Goal: Go to known website: Go to known website

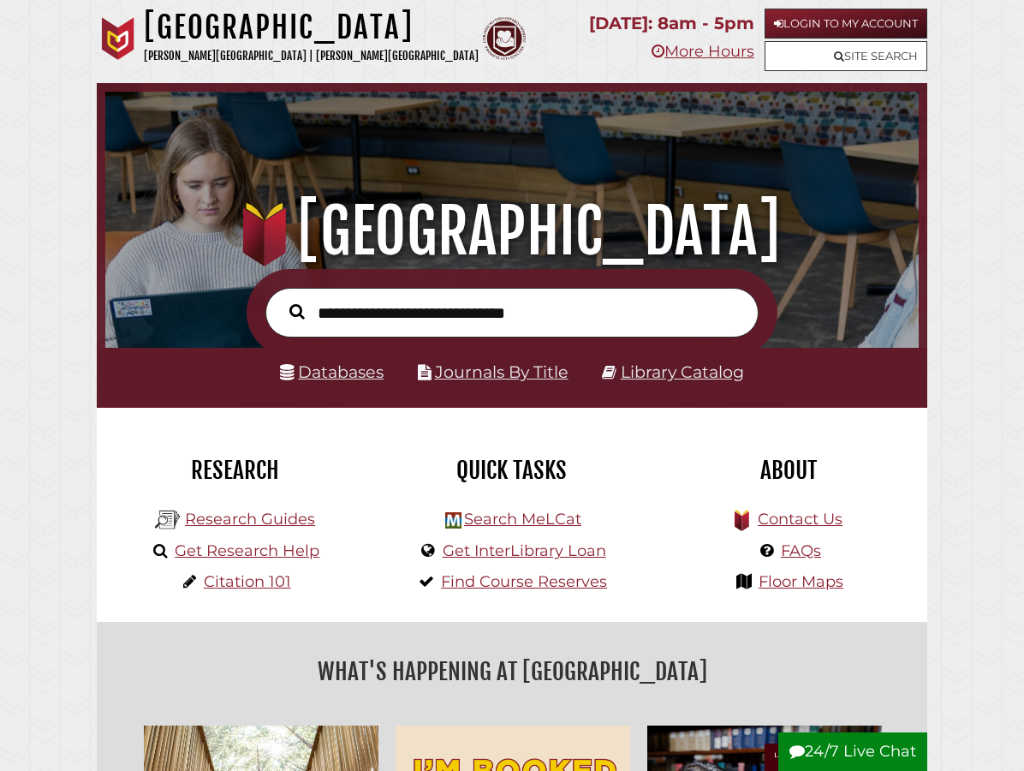
scroll to position [269, 805]
click at [861, 19] on link "Login to My Account" at bounding box center [846, 24] width 163 height 30
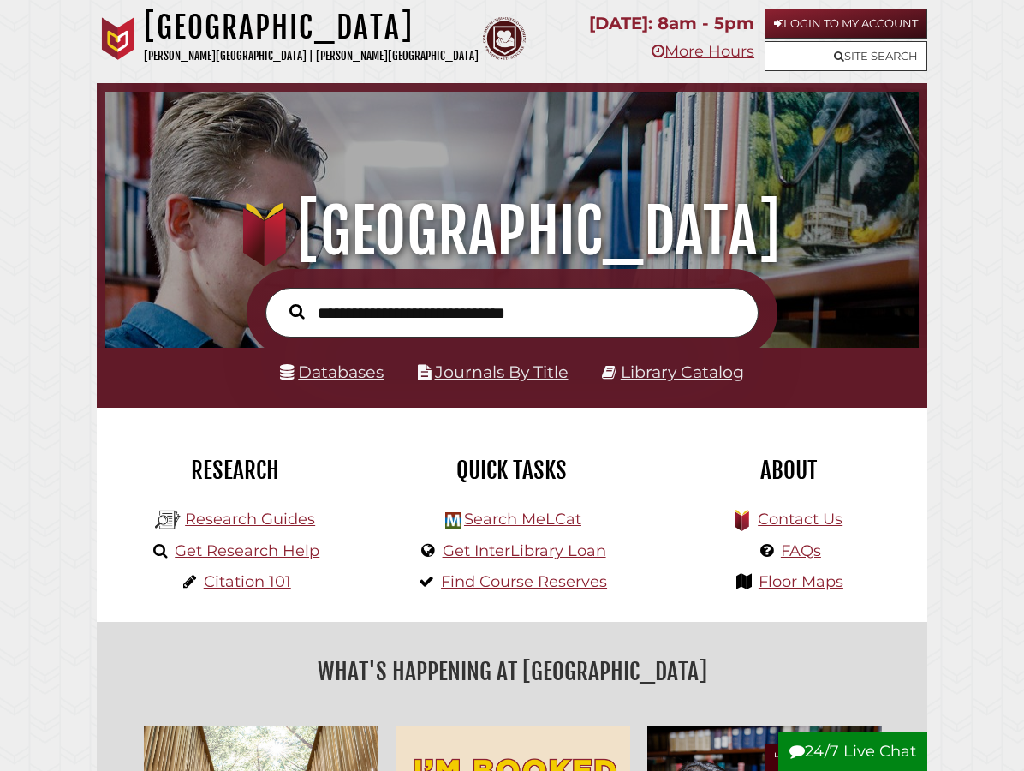
scroll to position [269, 805]
click at [813, 21] on link "Login to My Account" at bounding box center [846, 24] width 163 height 30
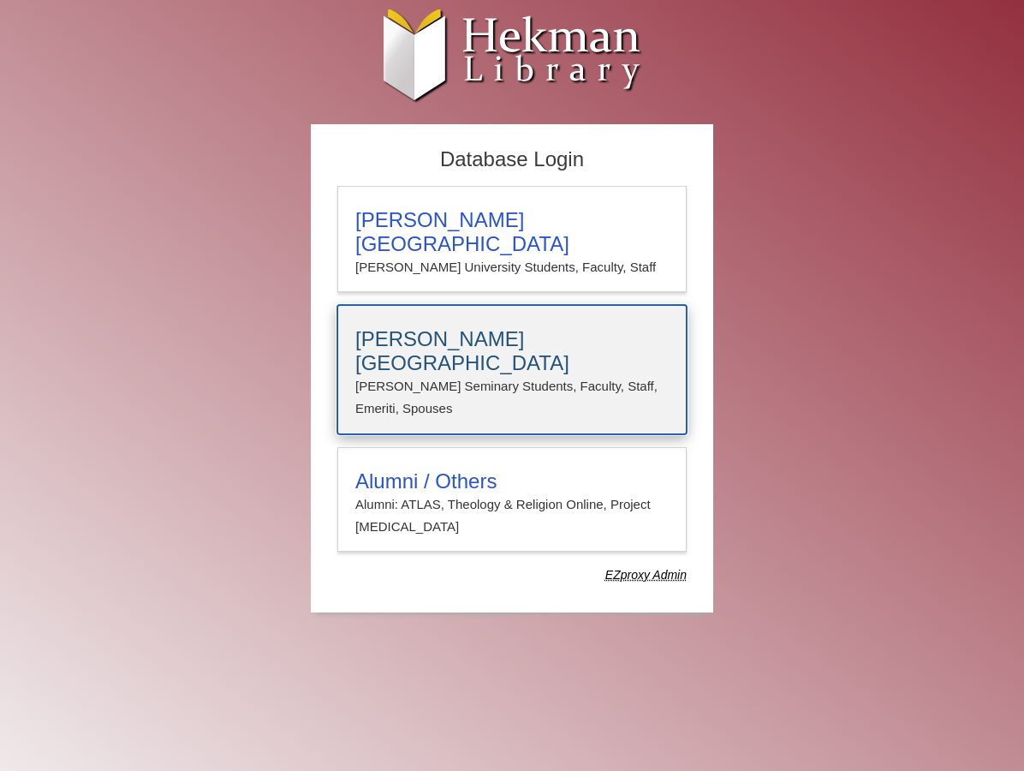
click at [477, 375] on p "Calvin Seminary Students, Faculty, Staff, Emeriti, Spouses" at bounding box center [511, 397] width 313 height 45
